Goal: Entertainment & Leisure: Consume media (video, audio)

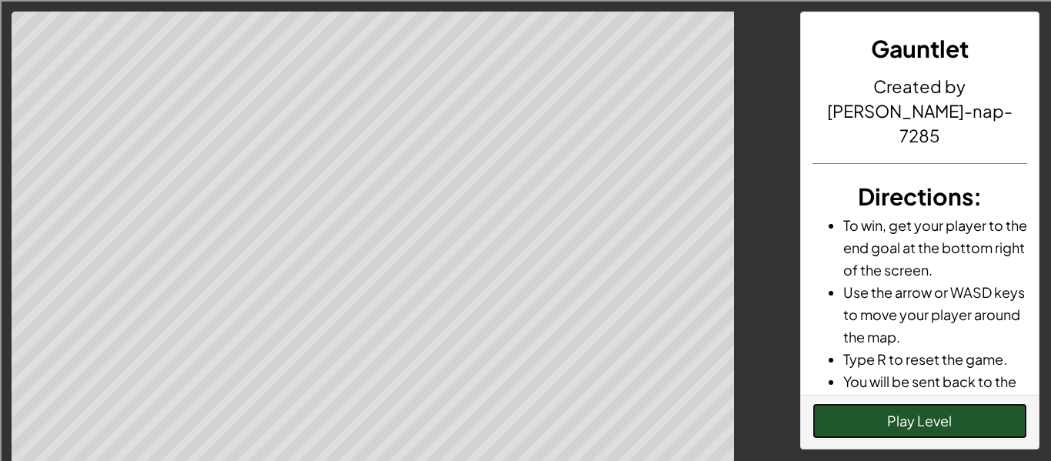
click at [856, 413] on button "Play Level" at bounding box center [921, 420] width 216 height 35
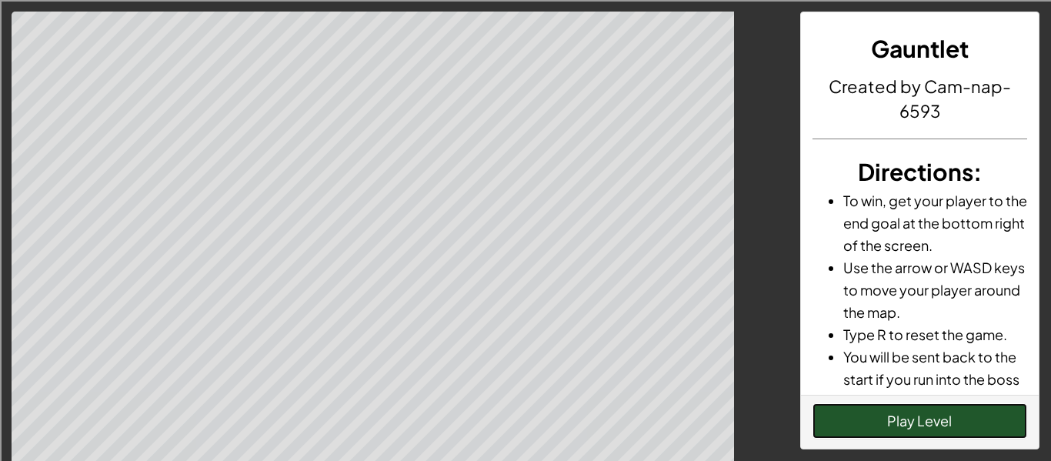
click at [913, 426] on button "Play Level" at bounding box center [921, 420] width 216 height 35
